Goal: Check status: Check status

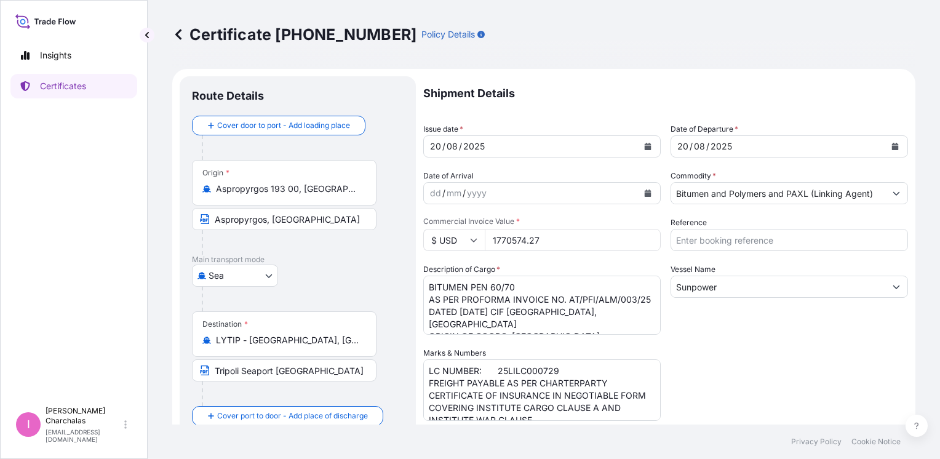
select select "Sea"
select select "31461"
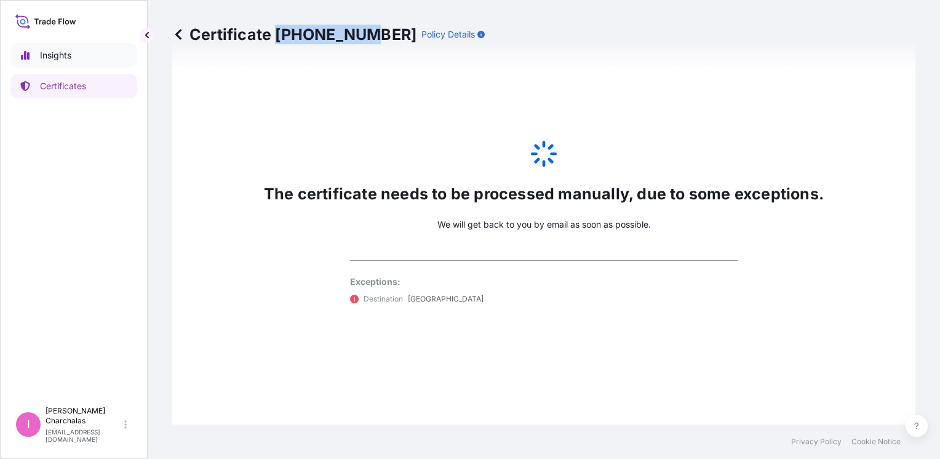
click at [71, 57] on p "Insights" at bounding box center [55, 55] width 31 height 12
select select "2025"
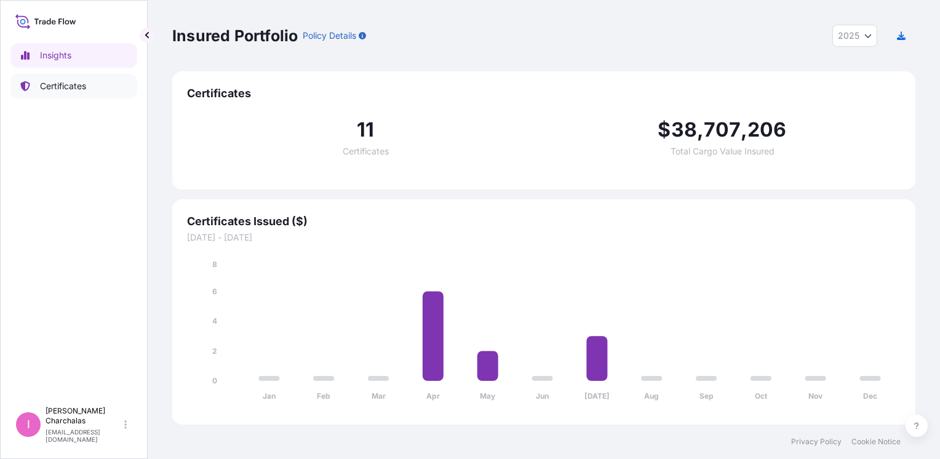
click at [71, 83] on p "Certificates" at bounding box center [63, 86] width 46 height 12
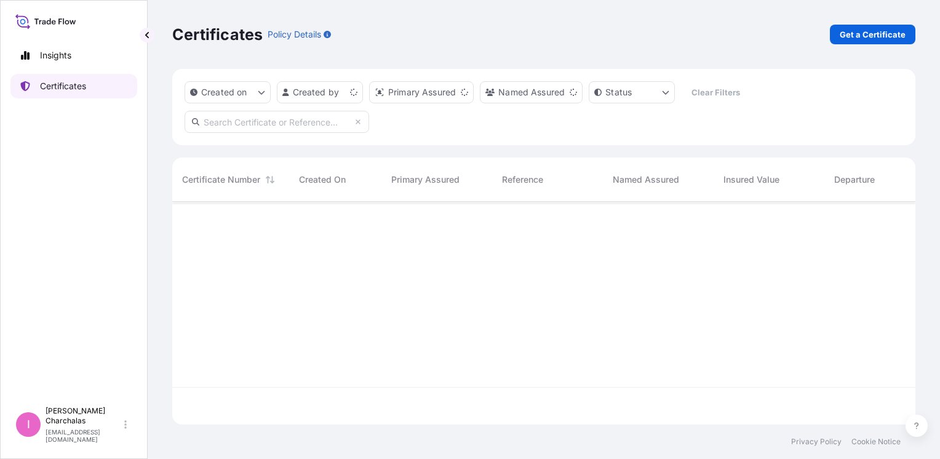
scroll to position [220, 734]
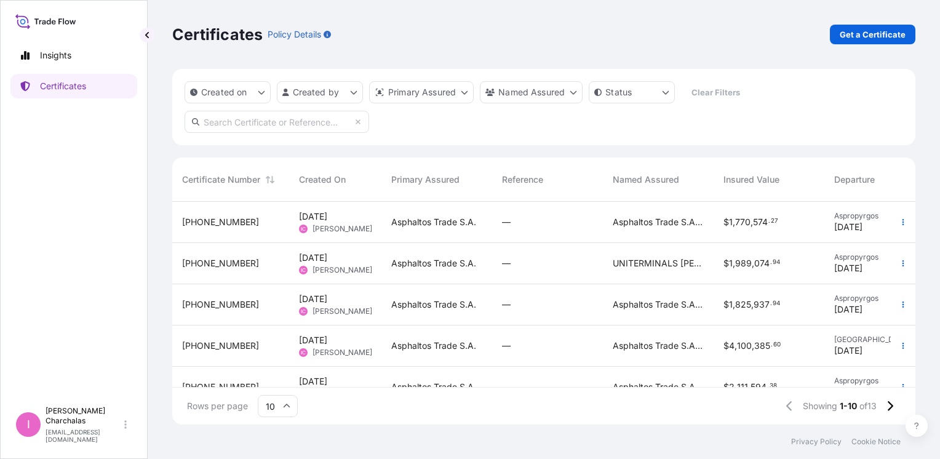
click at [550, 223] on div "—" at bounding box center [547, 222] width 91 height 12
